Goal: Information Seeking & Learning: Learn about a topic

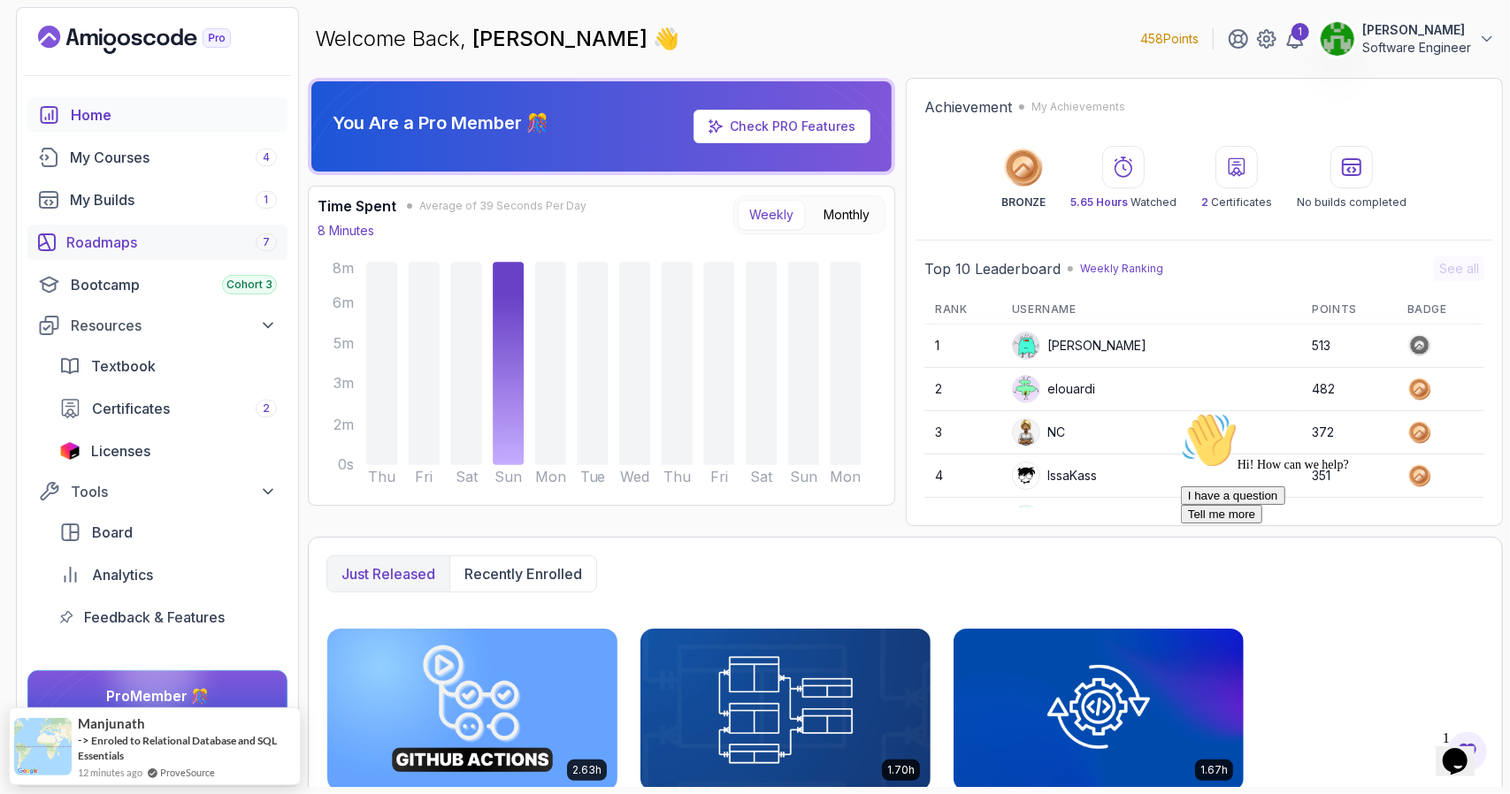
click at [69, 242] on div "Roadmaps 7" at bounding box center [171, 242] width 211 height 21
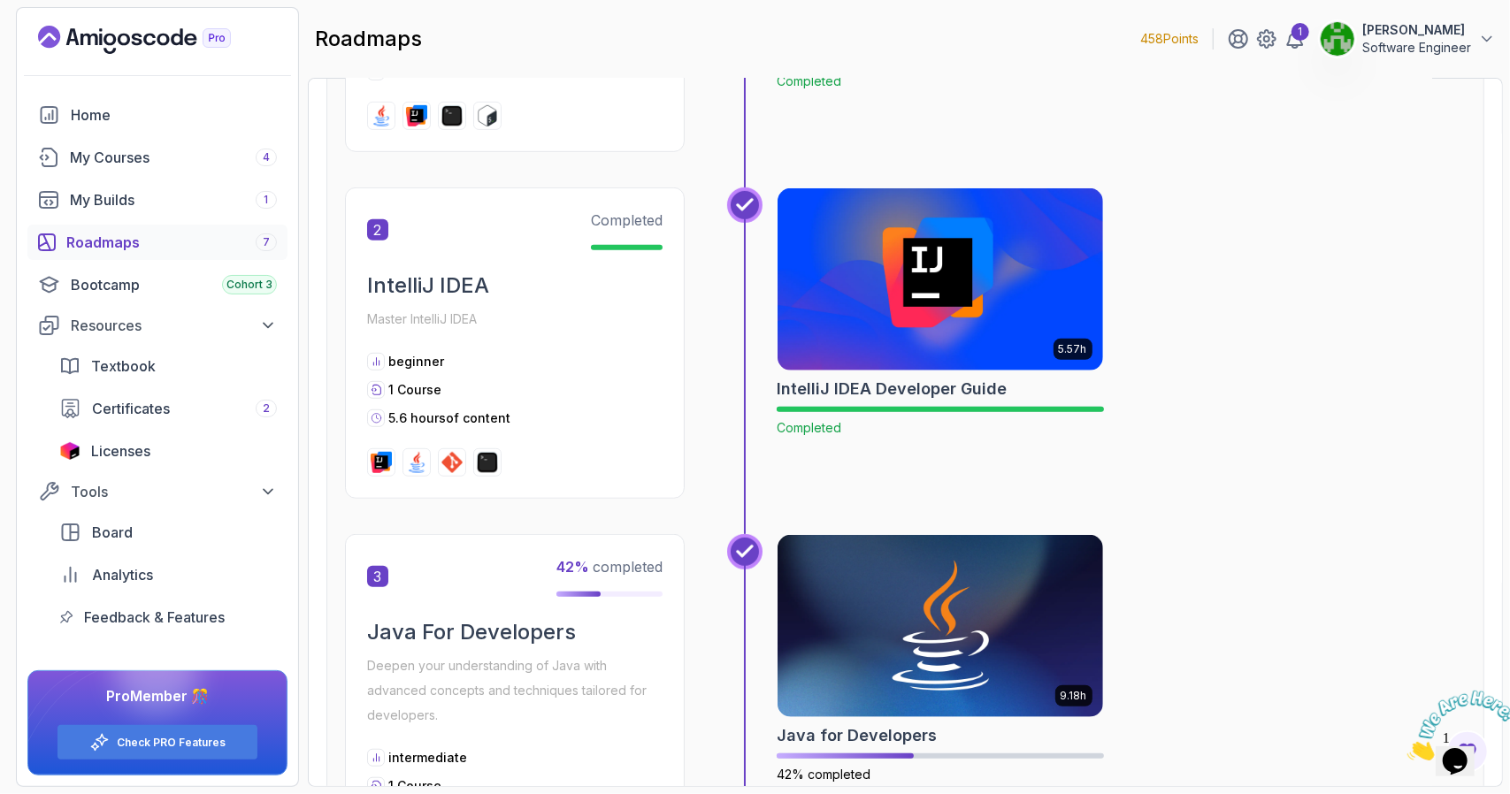
scroll to position [1062, 0]
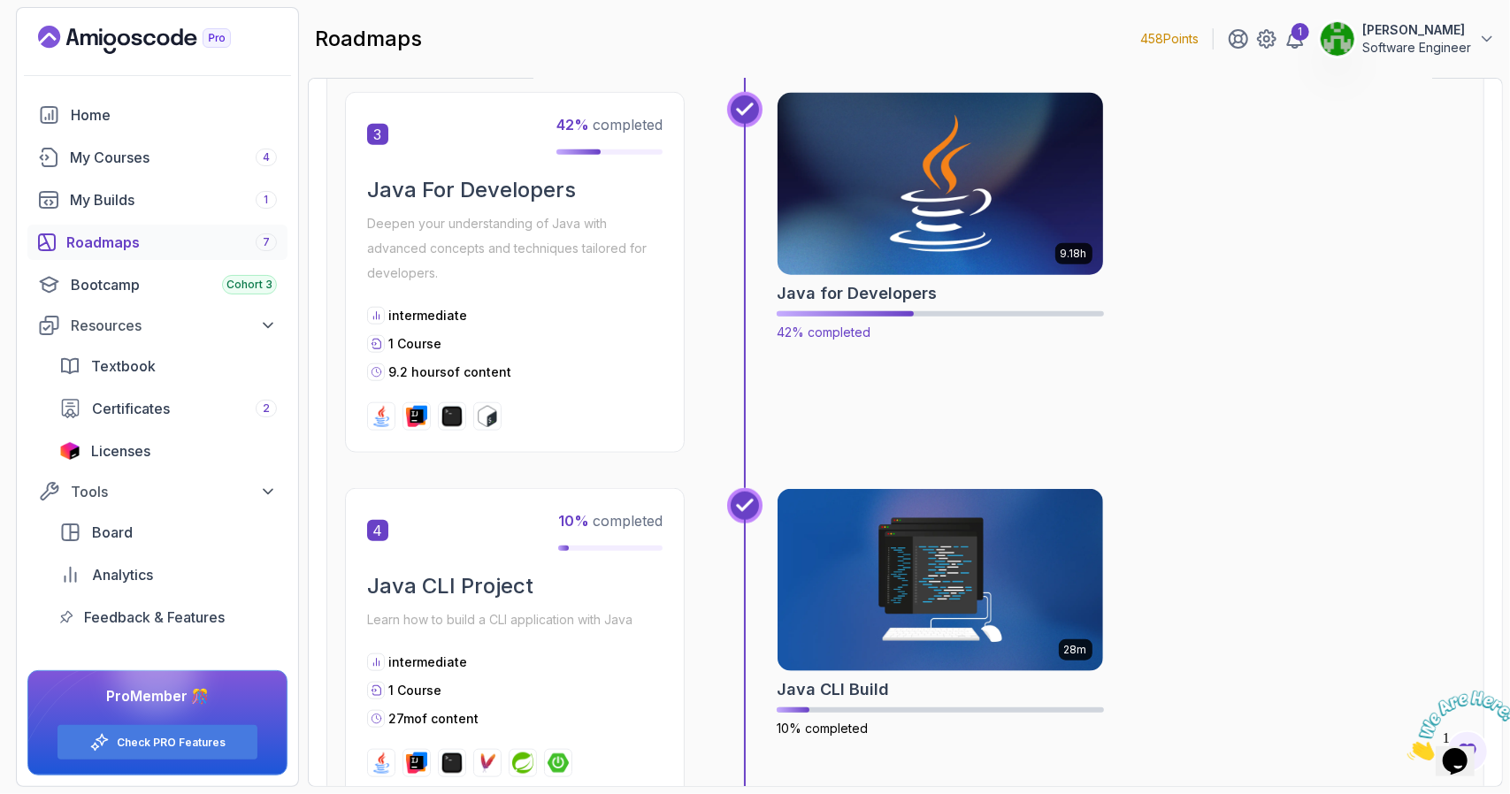
click at [895, 287] on h2 "Java for Developers" at bounding box center [857, 293] width 160 height 25
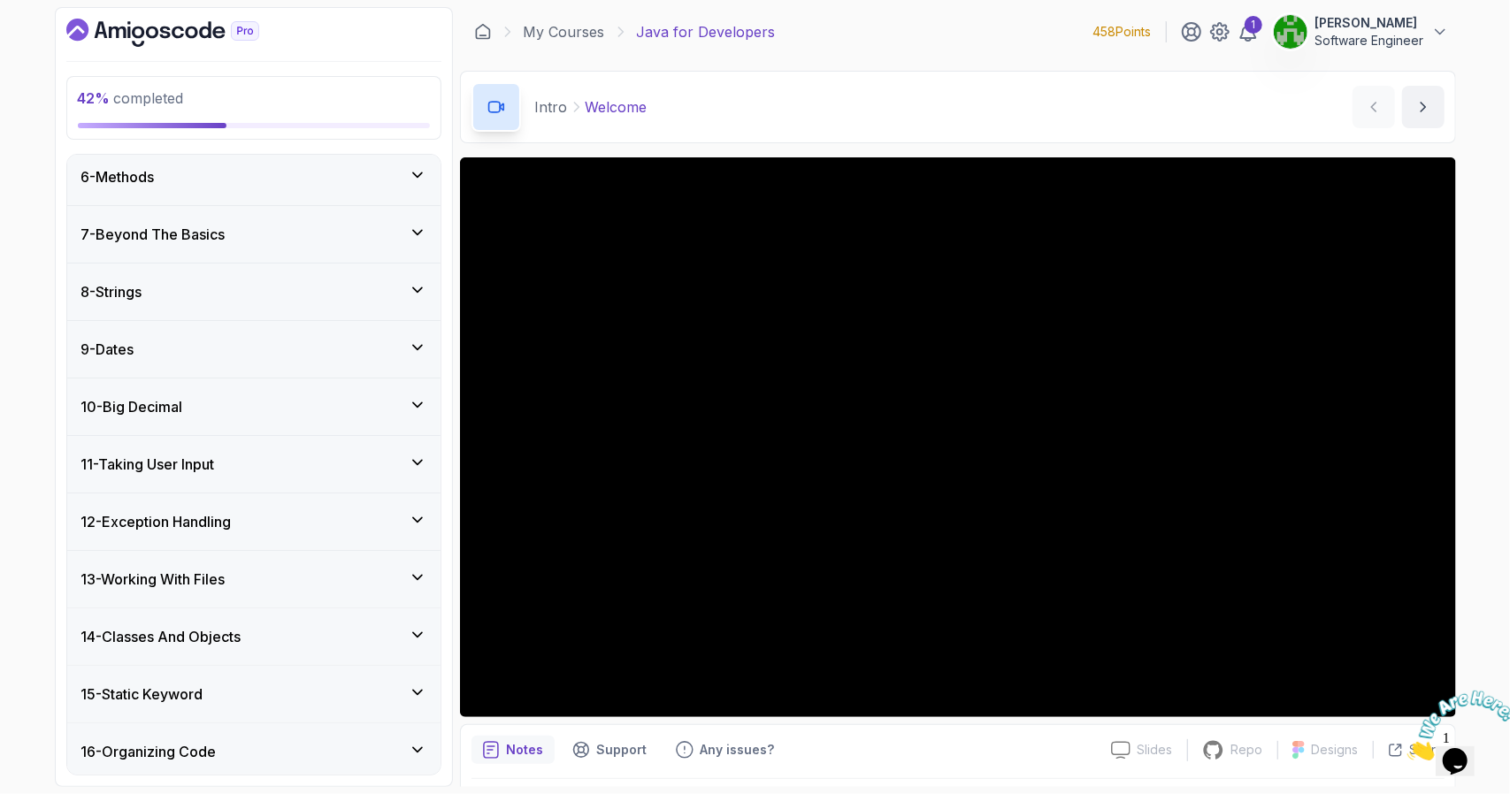
scroll to position [612, 0]
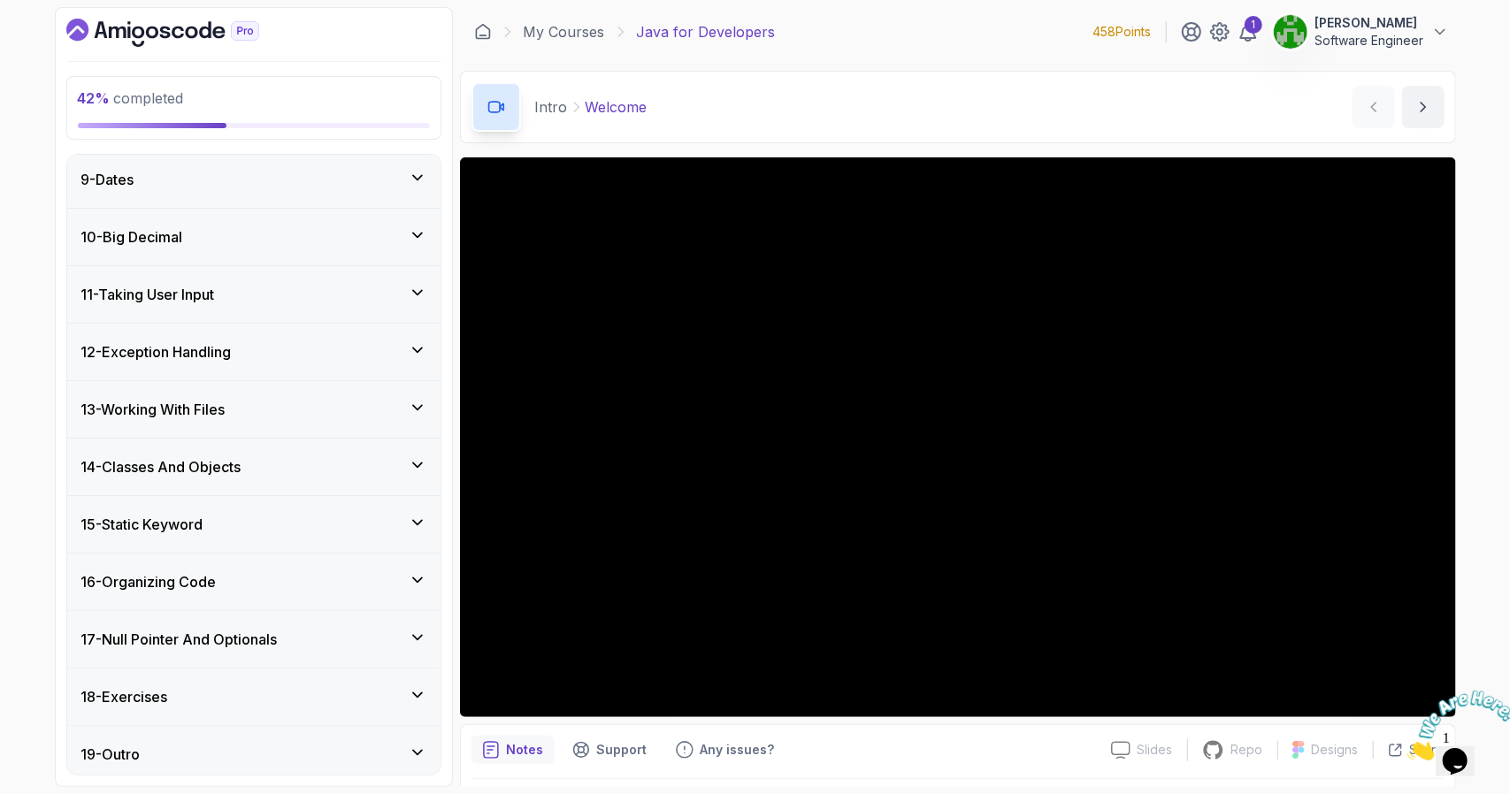
click at [235, 293] on div "11 - Taking User Input" at bounding box center [253, 294] width 345 height 21
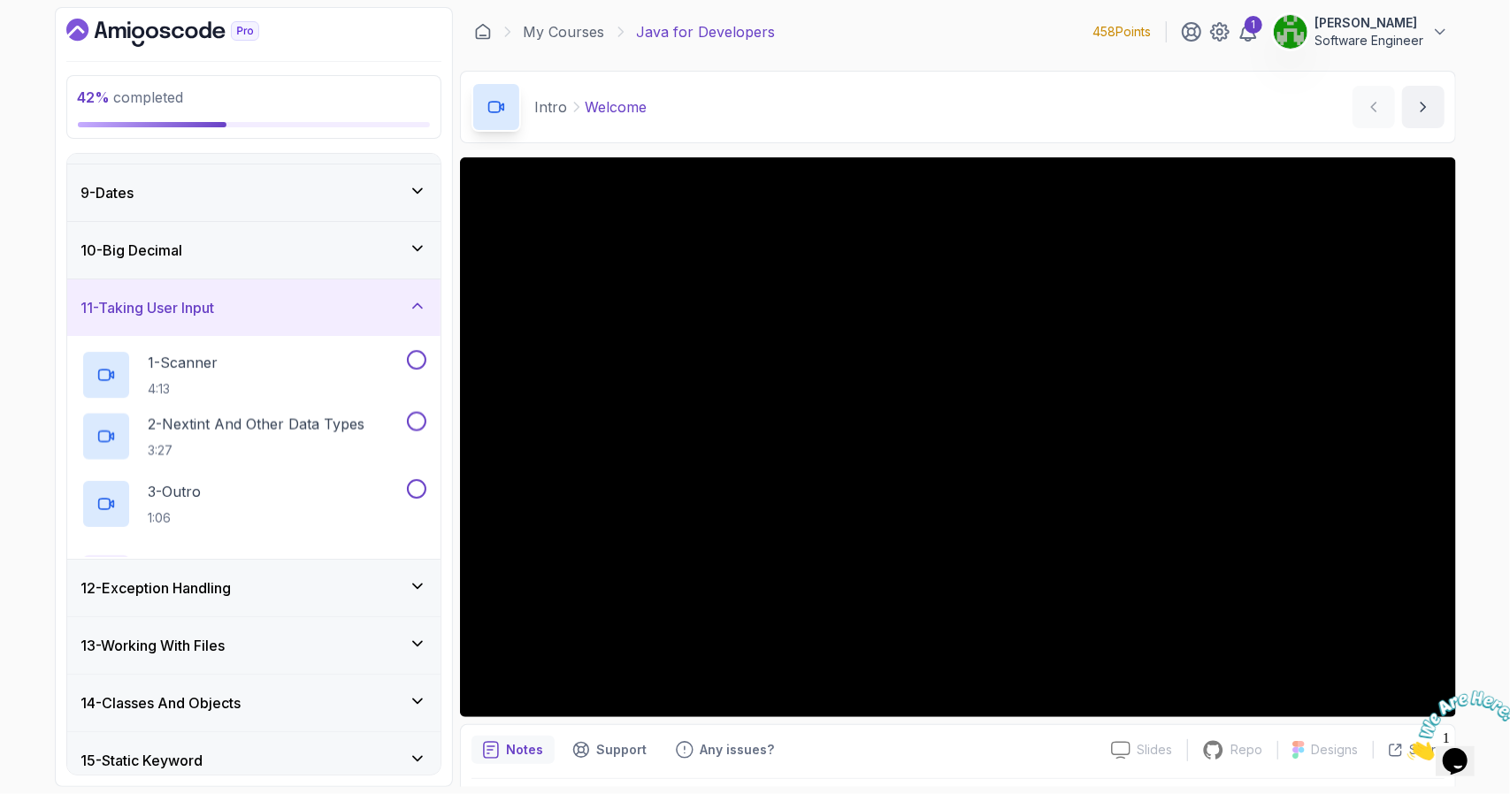
scroll to position [464, 0]
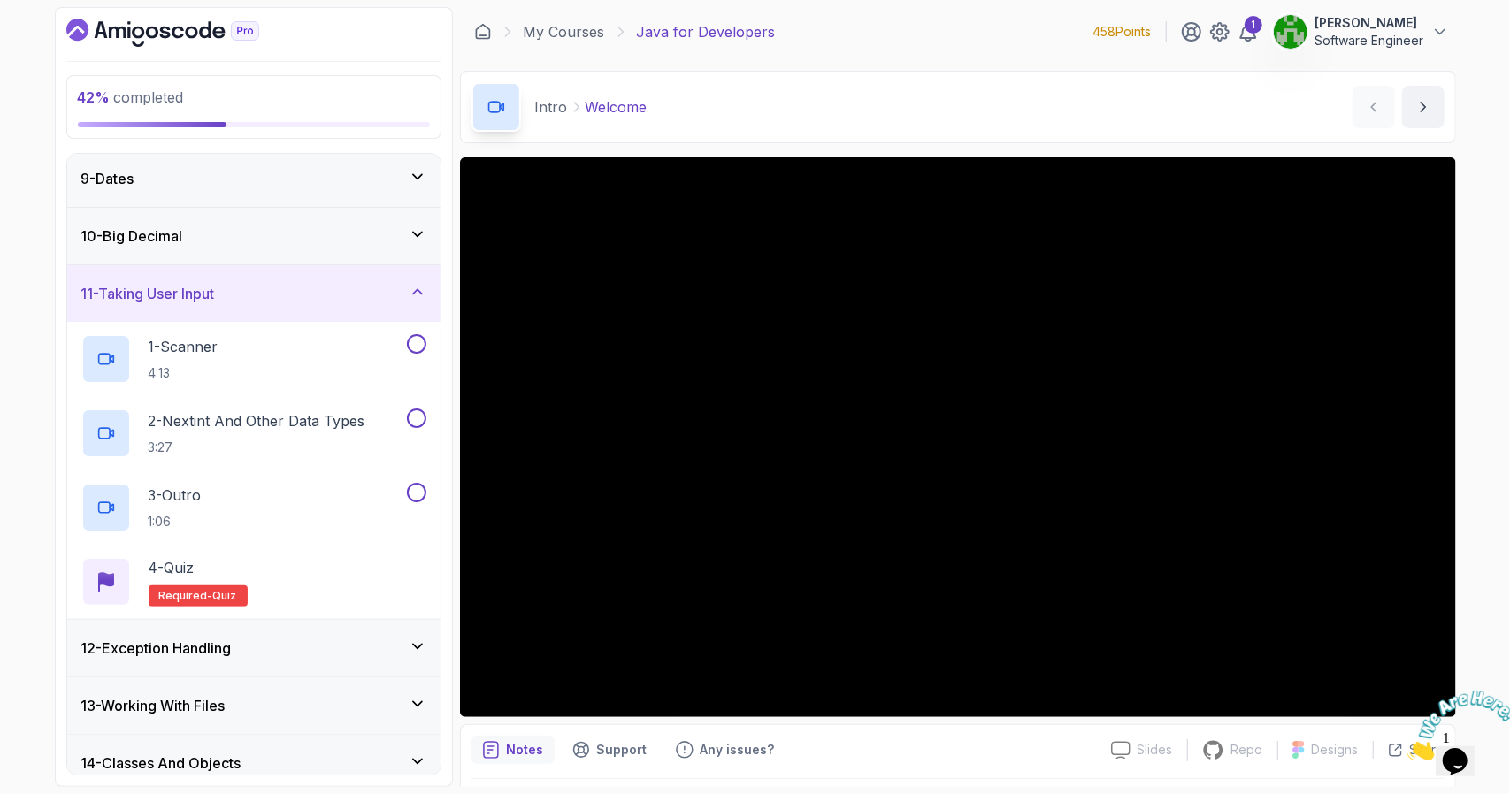
click at [254, 231] on div "10 - Big Decimal" at bounding box center [253, 236] width 345 height 21
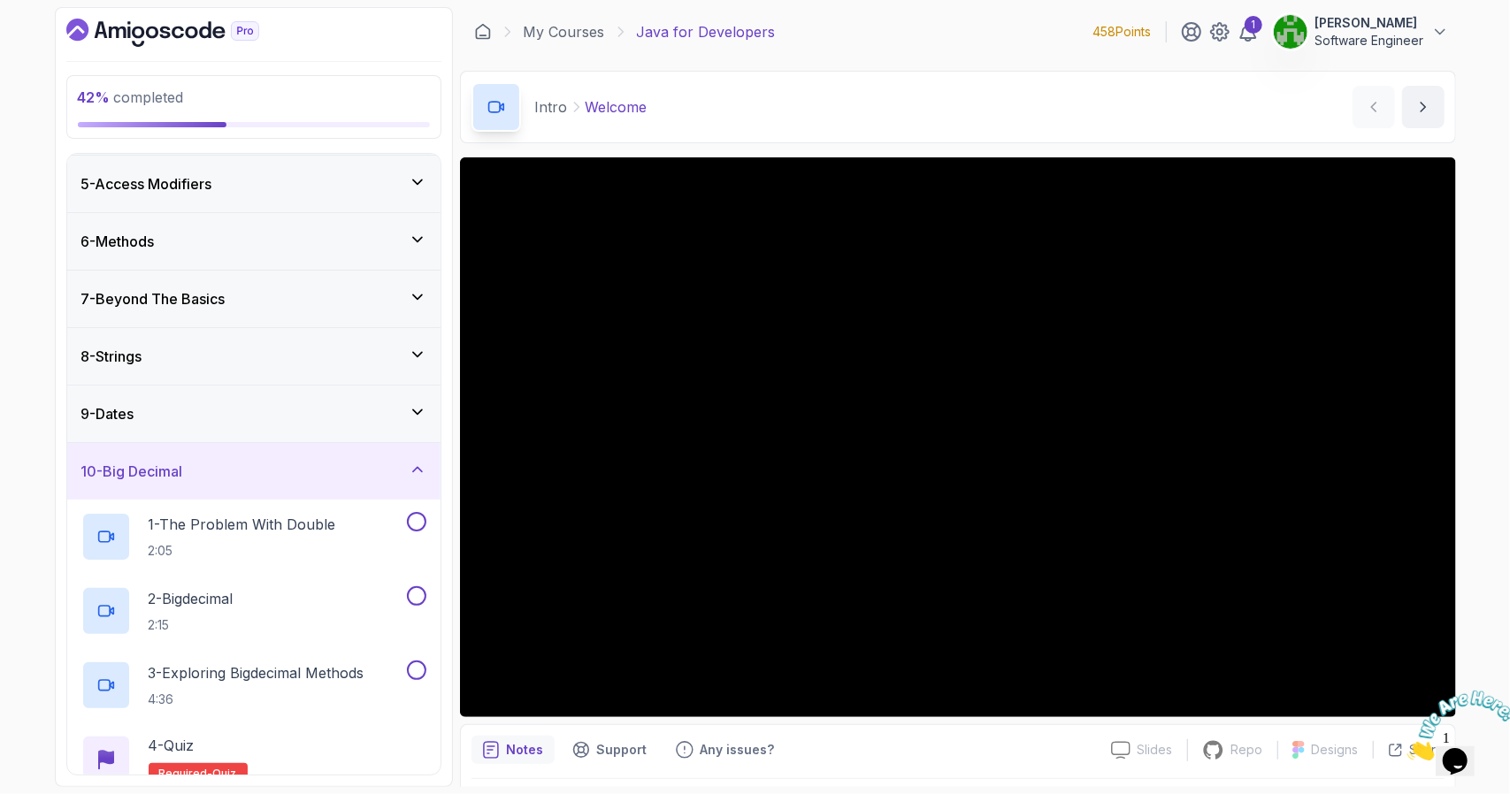
scroll to position [198, 0]
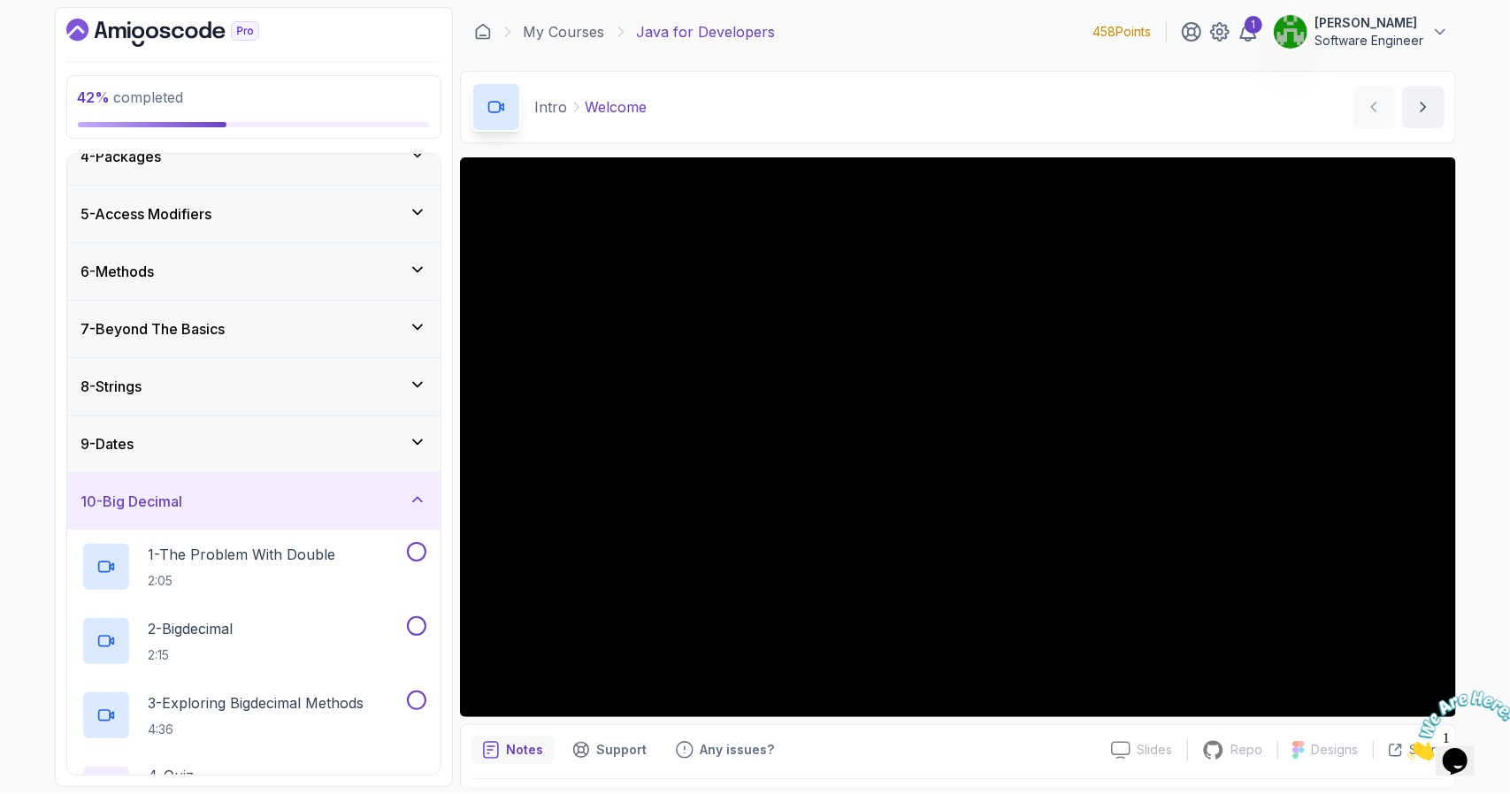
click at [134, 433] on h3 "9 - Dates" at bounding box center [107, 443] width 53 height 21
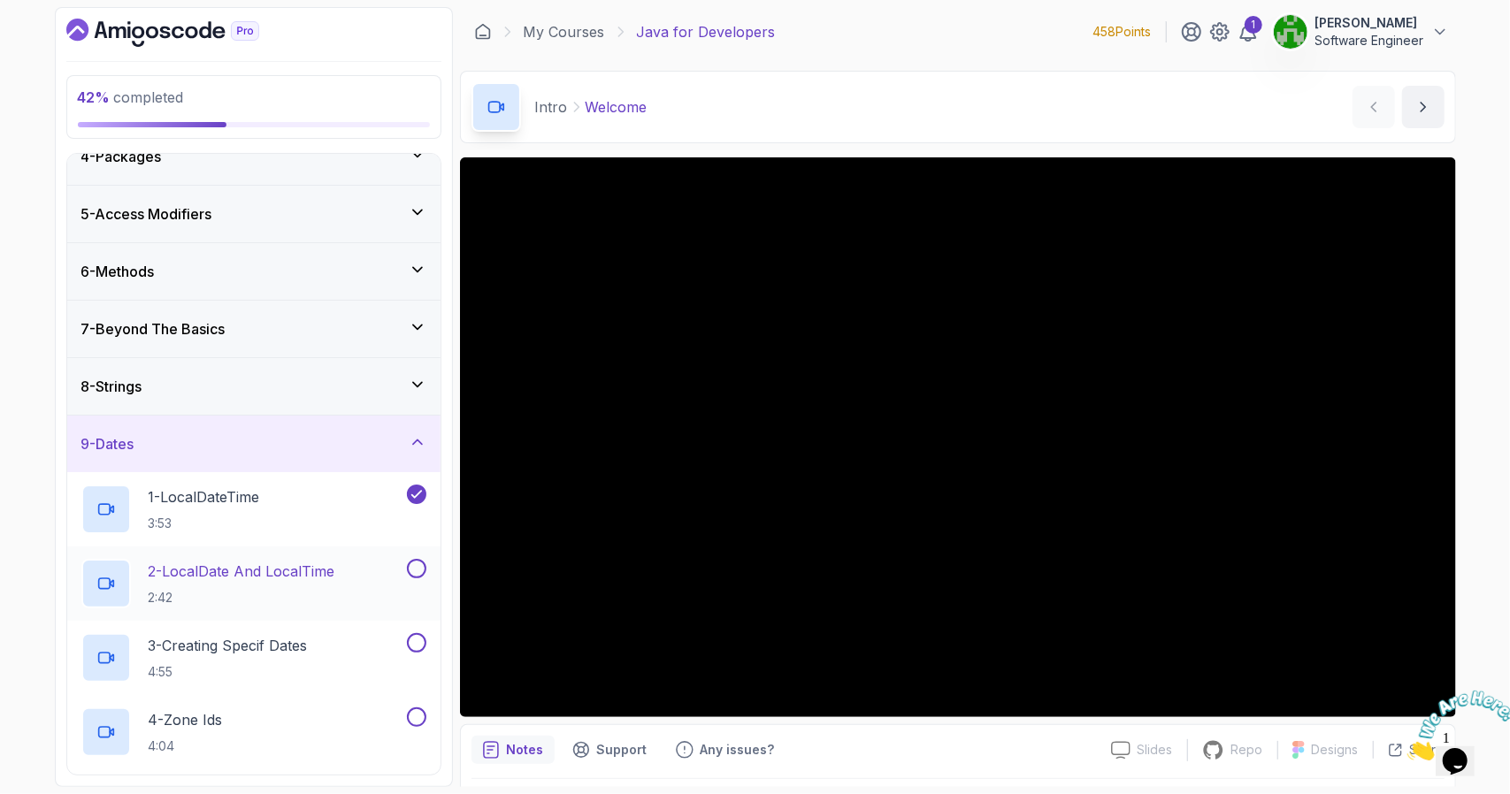
click at [410, 560] on button at bounding box center [416, 568] width 19 height 19
click at [417, 641] on button at bounding box center [416, 642] width 19 height 19
click at [340, 727] on div "4 - Zone Ids 4:04" at bounding box center [242, 733] width 322 height 50
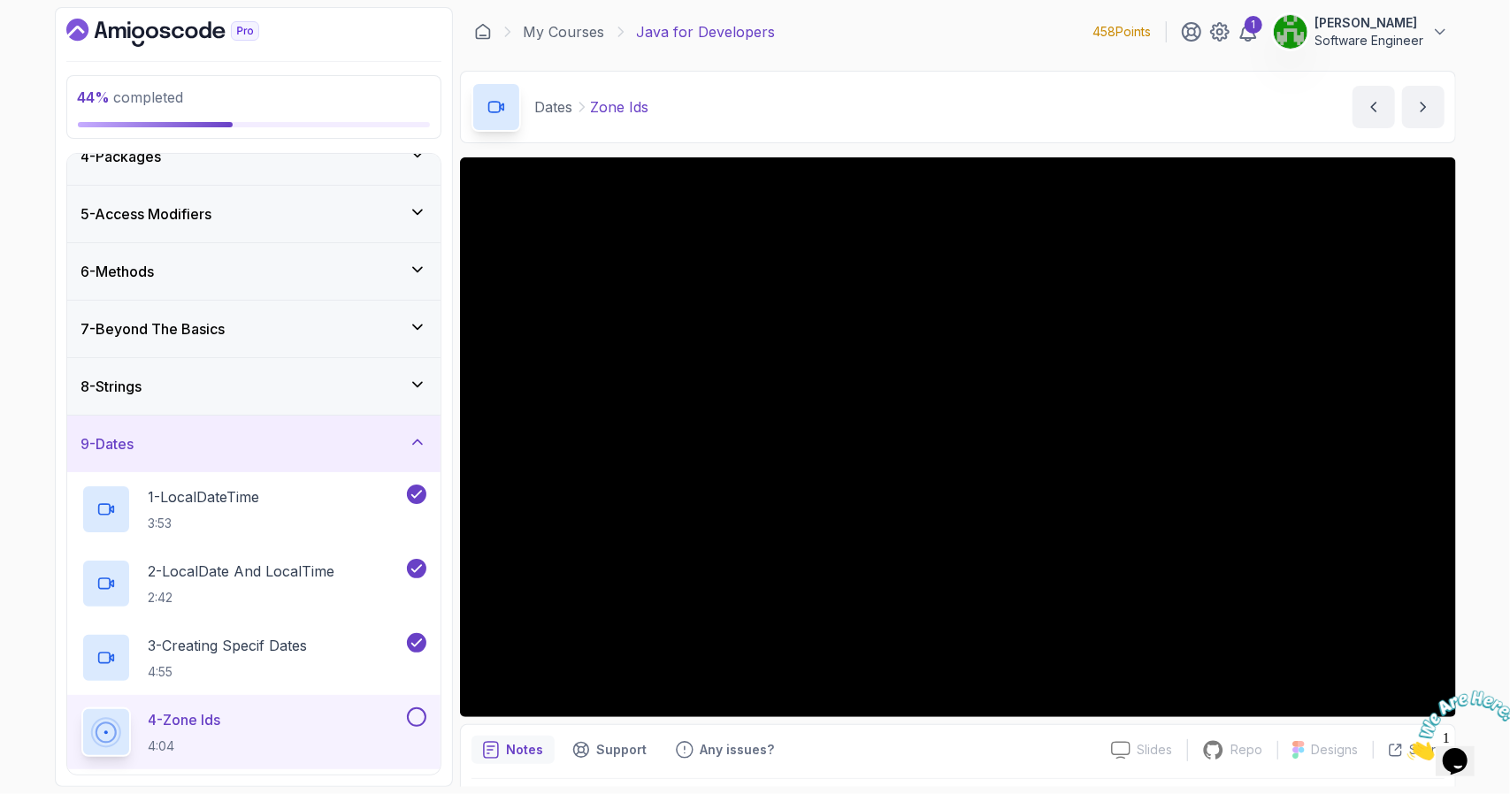
click at [1407, 748] on icon "Close" at bounding box center [1407, 755] width 0 height 15
click at [1474, 325] on div "44 % completed 1 - Intro 2 - Loops 3 - If Statements 4 - Packages 5 - Access Mo…" at bounding box center [755, 397] width 1510 height 794
click at [0, 318] on div "44 % completed 1 - Intro 2 - Loops 3 - If Statements 4 - Packages 5 - Access Mo…" at bounding box center [755, 397] width 1510 height 794
click at [0, 424] on div "44 % completed 1 - Intro 2 - Loops 3 - If Statements 4 - Packages 5 - Access Mo…" at bounding box center [755, 397] width 1510 height 794
click at [0, 500] on div "44 % completed 1 - Intro 2 - Loops 3 - If Statements 4 - Packages 5 - Access Mo…" at bounding box center [755, 397] width 1510 height 794
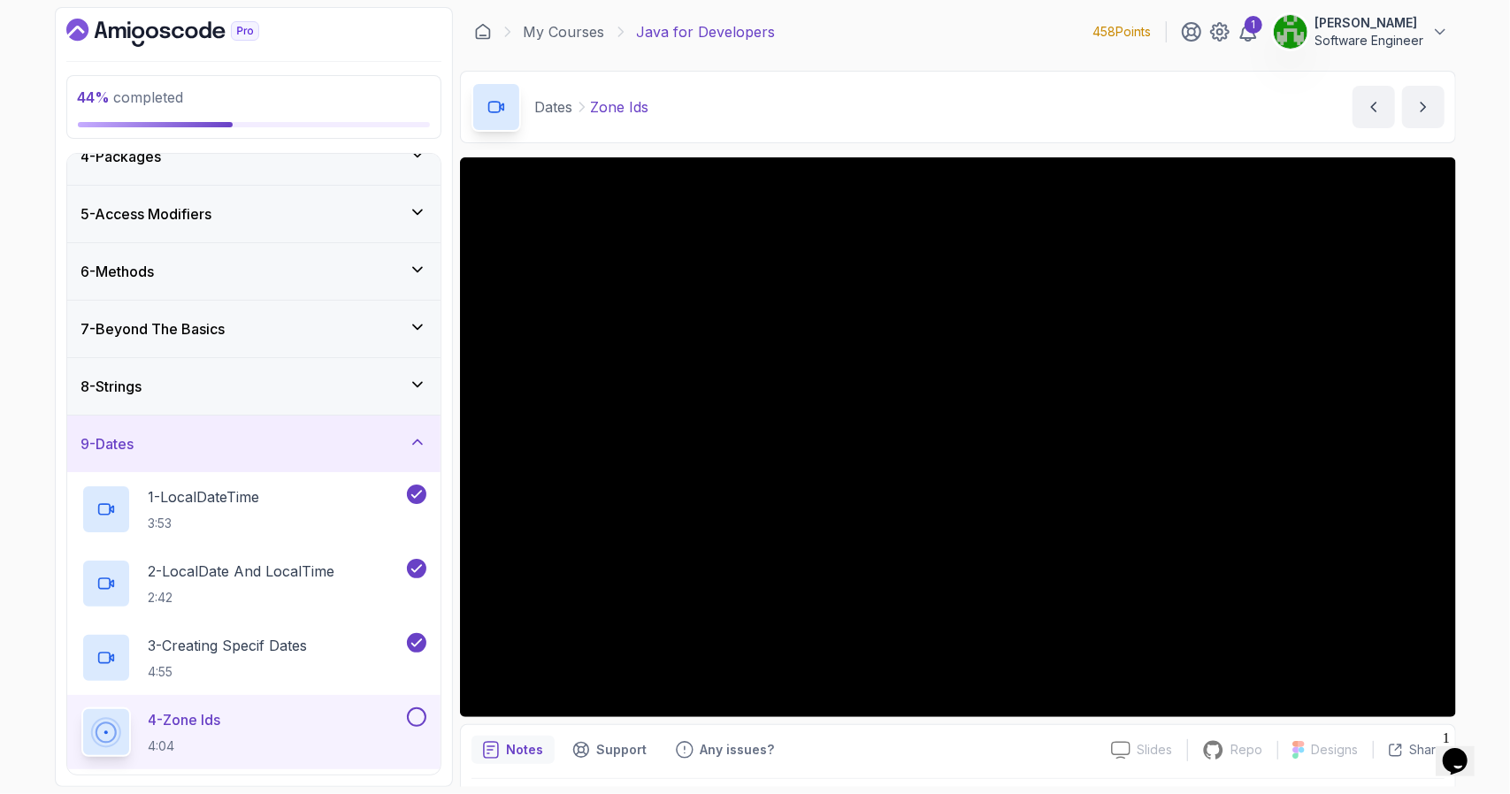
click at [0, 464] on div "44 % completed 1 - Intro 2 - Loops 3 - If Statements 4 - Packages 5 - Access Mo…" at bounding box center [755, 397] width 1510 height 794
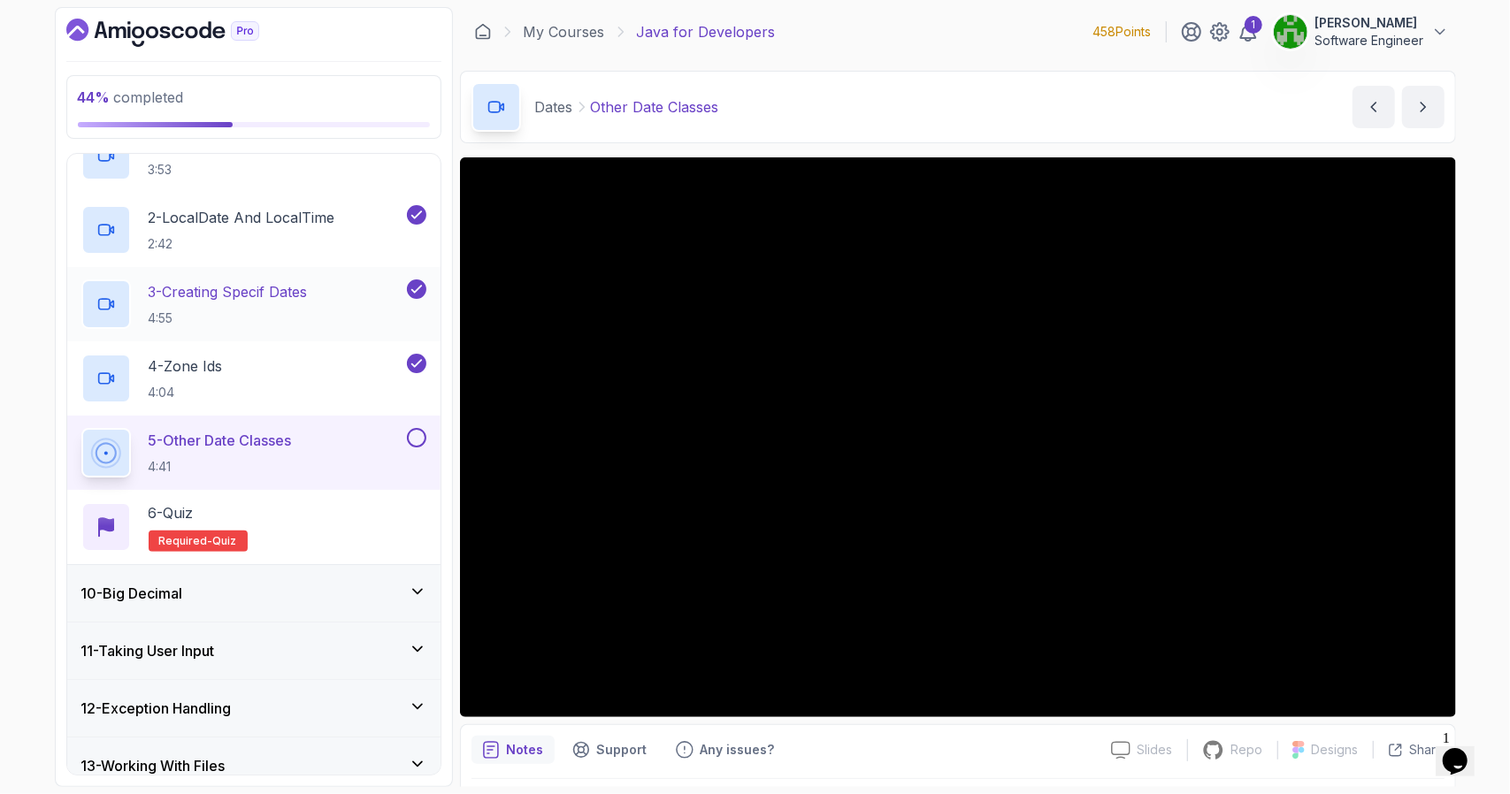
scroll to position [552, 0]
click at [0, 610] on div "44 % completed 1 - Intro 2 - Loops 3 - If Statements 4 - Packages 5 - Access Mo…" at bounding box center [755, 397] width 1510 height 794
drag, startPoint x: 0, startPoint y: 63, endPoint x: 0, endPoint y: 81, distance: 17.7
click at [0, 65] on div "44 % completed 1 - Intro 2 - Loops 3 - If Statements 4 - Packages 5 - Access Mo…" at bounding box center [755, 397] width 1510 height 794
click at [418, 428] on button at bounding box center [416, 437] width 19 height 19
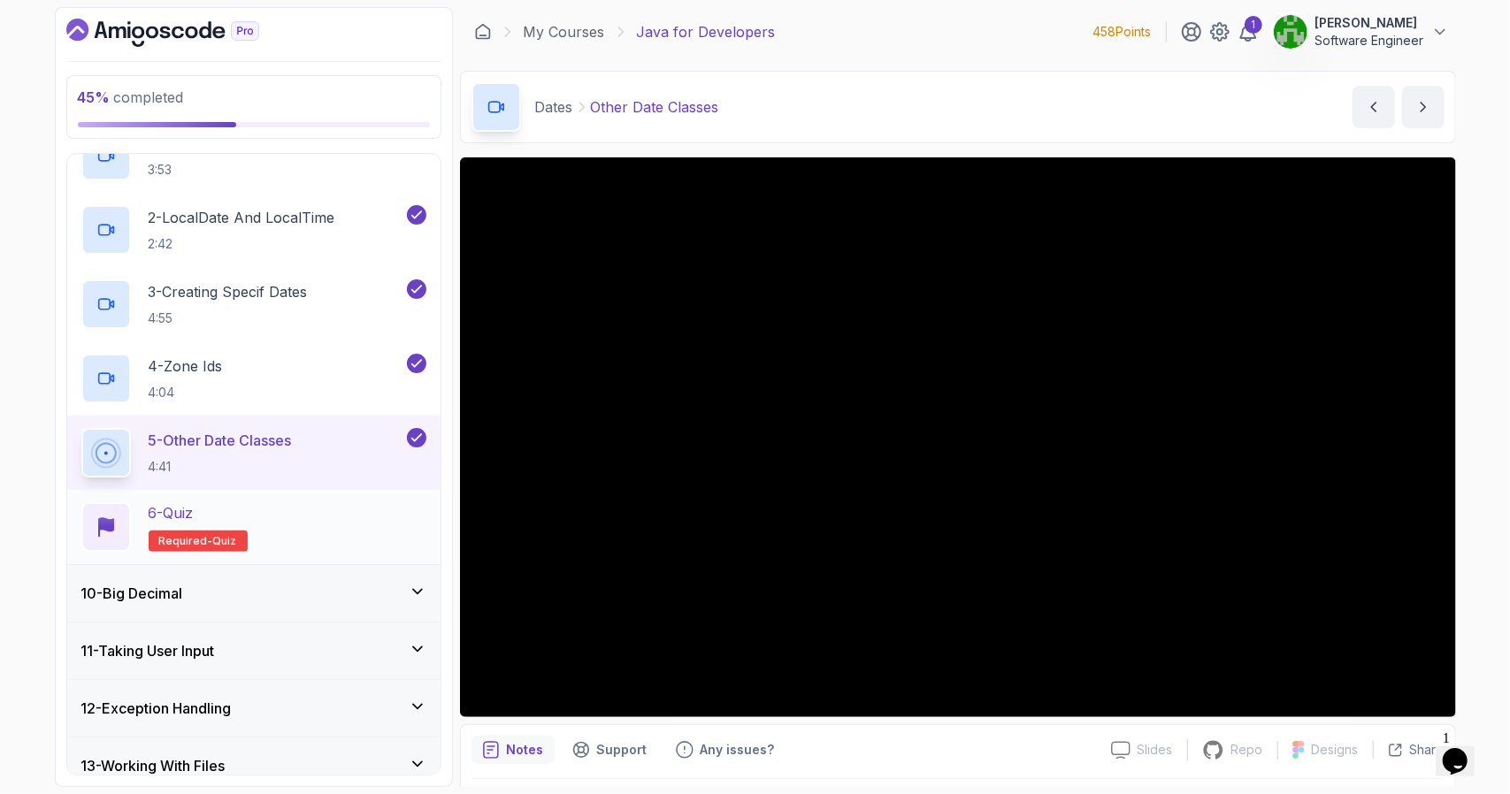
click at [275, 509] on div "6 - Quiz Required- quiz" at bounding box center [253, 527] width 345 height 50
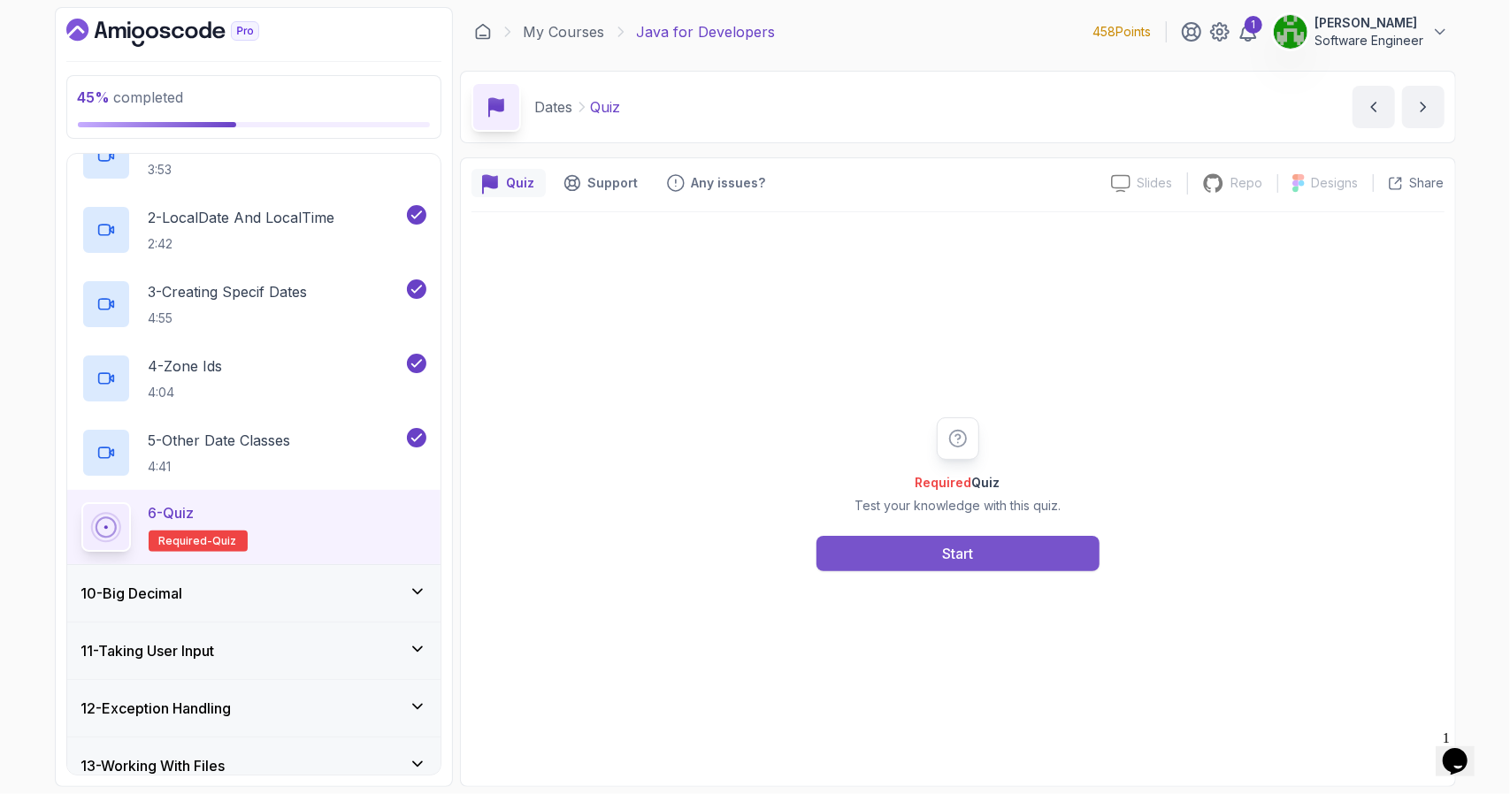
click at [845, 553] on button "Start" at bounding box center [958, 553] width 283 height 35
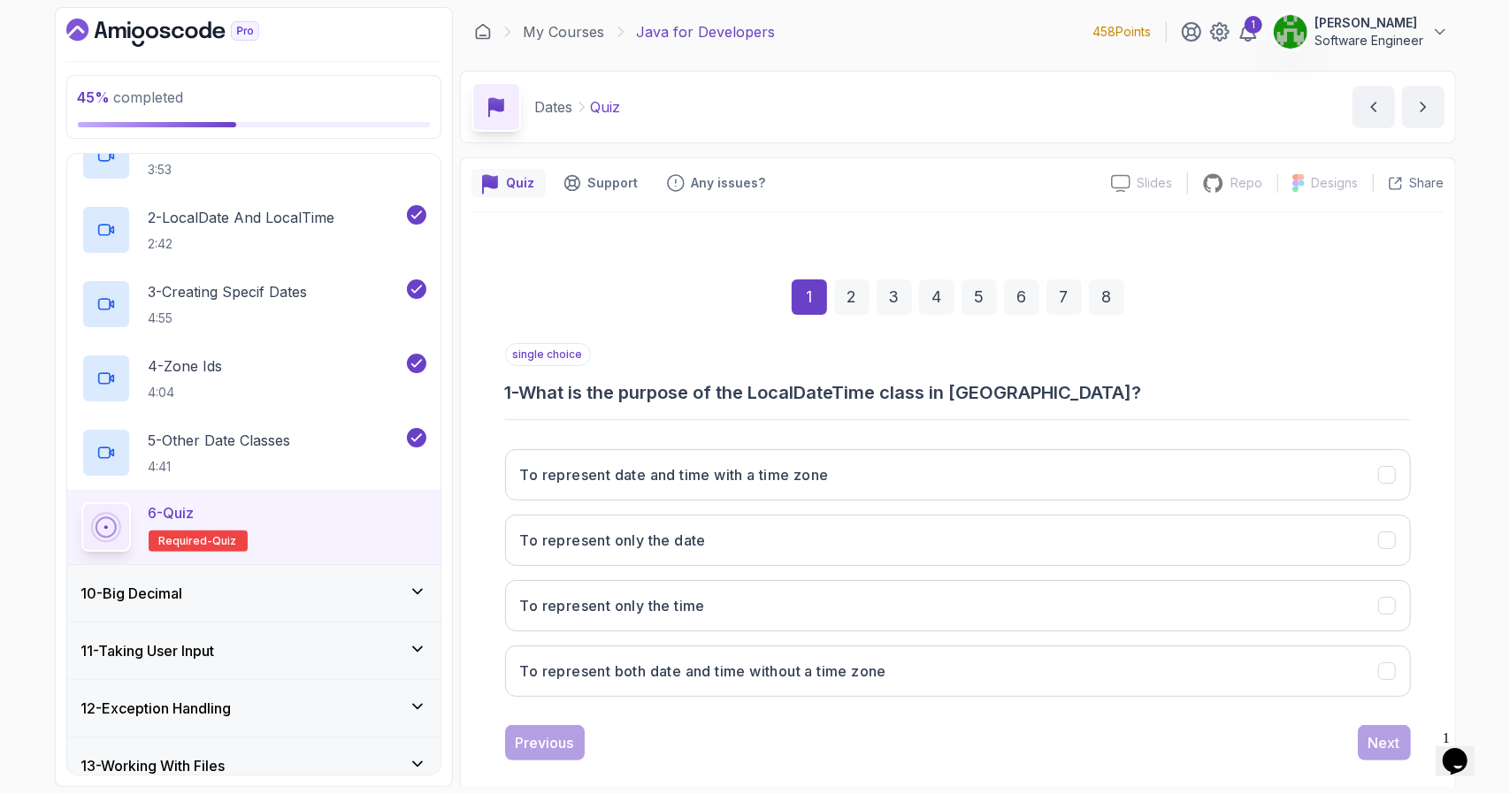
click at [249, 508] on div "6 - Quiz Required- quiz" at bounding box center [253, 527] width 345 height 50
